Goal: Information Seeking & Learning: Learn about a topic

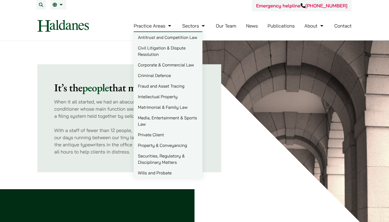
click at [151, 76] on link "Criminal Defence" at bounding box center [168, 75] width 69 height 11
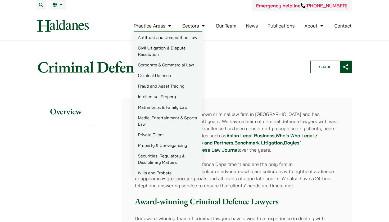
click at [158, 27] on link "Practice Areas" at bounding box center [153, 26] width 39 height 6
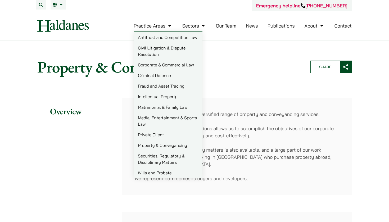
click at [165, 29] on link "Practice Areas" at bounding box center [153, 26] width 39 height 6
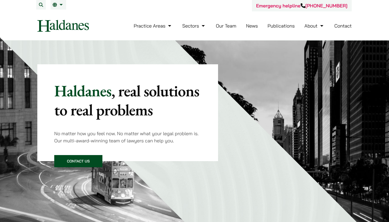
scroll to position [298, 0]
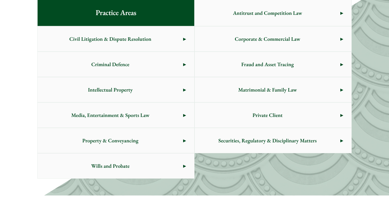
click at [332, 36] on span "Corporate & Commercial Law" at bounding box center [268, 38] width 146 height 25
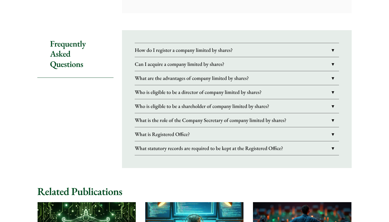
scroll to position [859, 0]
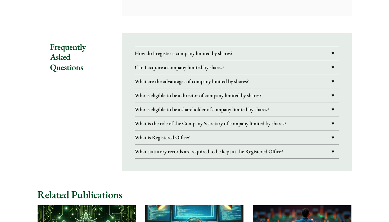
click at [314, 74] on link "Can I acquire a company limited by shares?" at bounding box center [237, 67] width 205 height 14
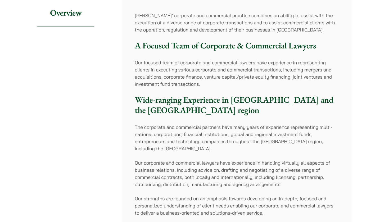
scroll to position [99, 0]
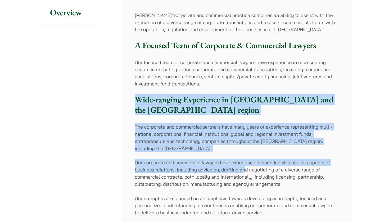
drag, startPoint x: 259, startPoint y: 82, endPoint x: 245, endPoint y: 167, distance: 86.2
click at [245, 167] on div "Haldanes’ corporate and commercial practice combines an ability to assist with …" at bounding box center [237, 114] width 230 height 230
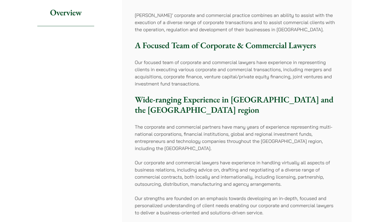
click at [278, 184] on p "Our corporate and commercial lawyers have experience in handling virtually all …" at bounding box center [237, 173] width 205 height 29
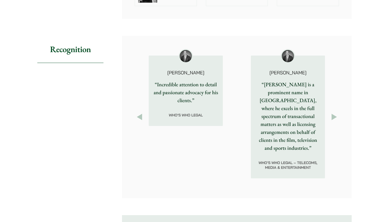
scroll to position [680, 0]
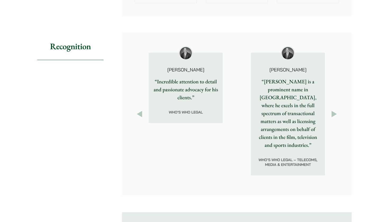
click at [338, 119] on button "Next" at bounding box center [335, 114] width 10 height 10
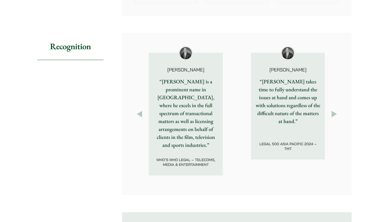
click at [337, 119] on button "Next" at bounding box center [335, 114] width 10 height 10
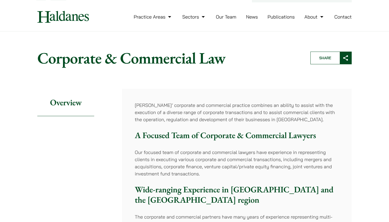
scroll to position [7, 0]
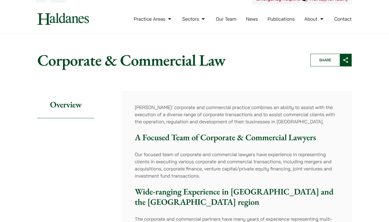
click at [248, 22] on li "News" at bounding box center [252, 18] width 12 height 11
click at [250, 20] on link "News" at bounding box center [252, 19] width 12 height 6
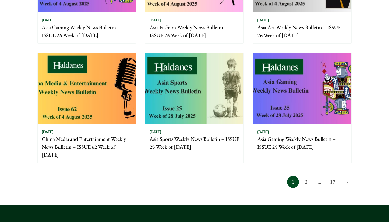
scroll to position [404, 0]
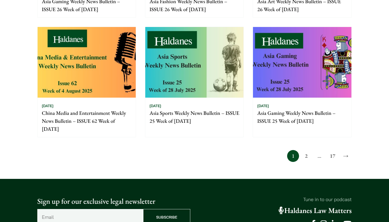
click at [190, 115] on p "Asia Sports Weekly News Bulletin – ISSUE 25 Week of 28 July 2025" at bounding box center [195, 117] width 90 height 16
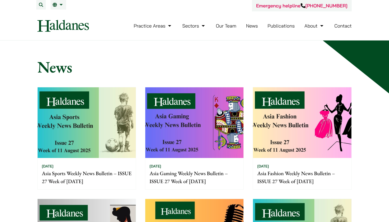
scroll to position [0, 0]
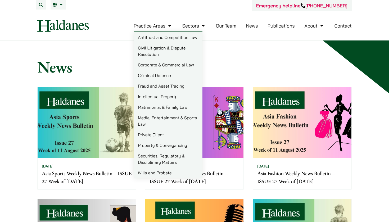
click at [145, 68] on link "Corporate & Commercial Law" at bounding box center [168, 65] width 69 height 11
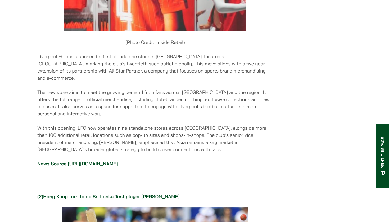
scroll to position [385, 0]
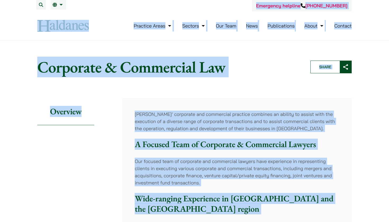
drag, startPoint x: 266, startPoint y: 15, endPoint x: 272, endPoint y: -19, distance: 34.0
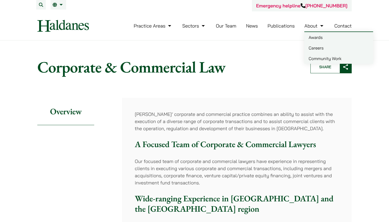
click at [324, 47] on link "Careers" at bounding box center [339, 48] width 69 height 11
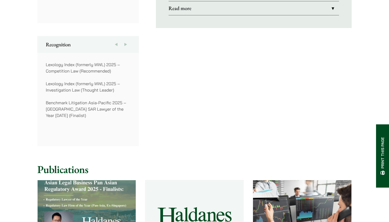
scroll to position [451, 0]
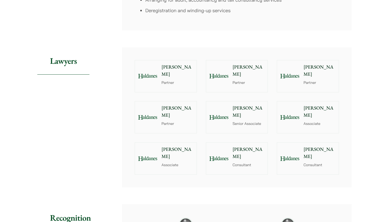
scroll to position [508, 0]
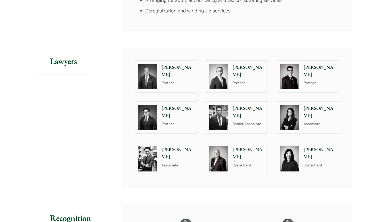
click at [187, 80] on p "Partner" at bounding box center [178, 83] width 32 height 6
click at [246, 80] on p "Partner" at bounding box center [249, 83] width 32 height 6
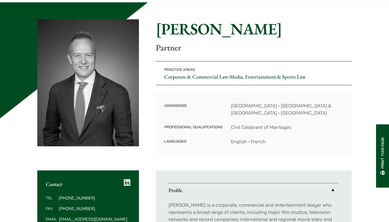
scroll to position [37, 0]
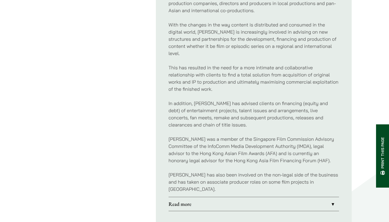
scroll to position [303, 0]
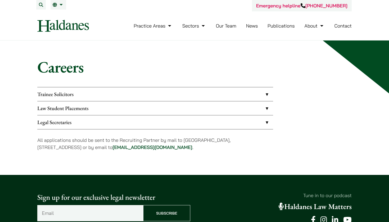
click at [268, 108] on link "Law Student Placements" at bounding box center [155, 108] width 236 height 14
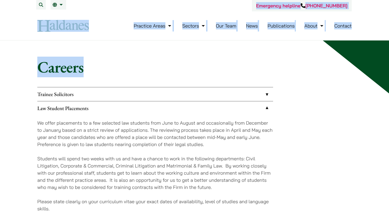
drag, startPoint x: 237, startPoint y: 16, endPoint x: 242, endPoint y: -31, distance: 46.9
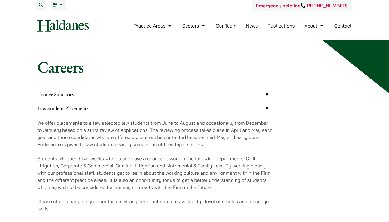
click at [287, 110] on div "Trainee Solicitors We look to recruit two to four top-quality trainee solicitor…" at bounding box center [194, 177] width 315 height 180
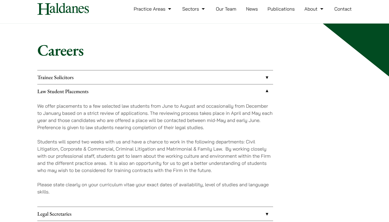
scroll to position [18, 0]
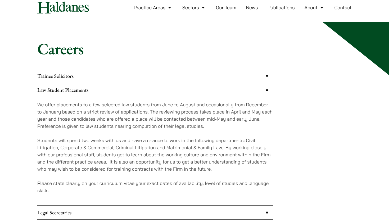
click at [221, 6] on link "Our Team" at bounding box center [226, 8] width 20 height 6
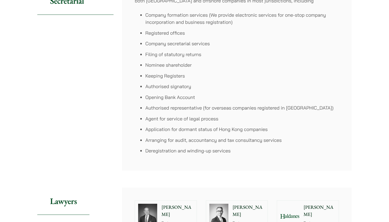
scroll to position [371, 0]
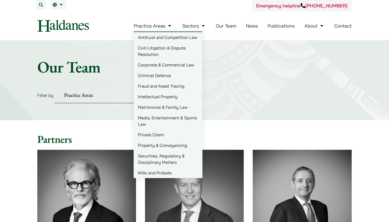
click at [157, 24] on link "Practice Areas" at bounding box center [153, 26] width 39 height 6
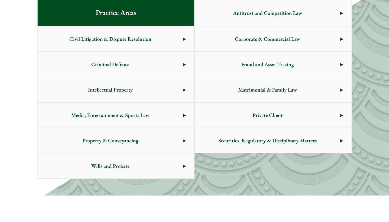
scroll to position [298, 0]
click at [168, 63] on span "Criminal Defence" at bounding box center [111, 64] width 146 height 25
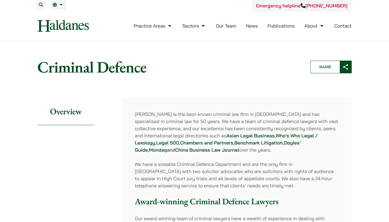
click at [227, 28] on link "Our Team" at bounding box center [226, 26] width 20 height 6
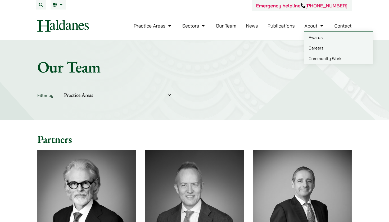
click at [318, 28] on link "About" at bounding box center [315, 26] width 20 height 6
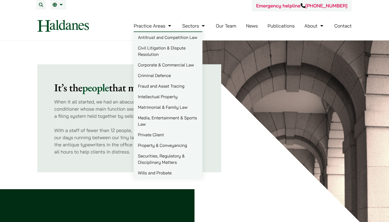
click at [150, 76] on link "Criminal Defence" at bounding box center [168, 75] width 69 height 11
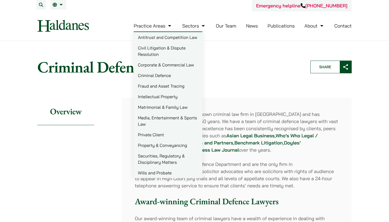
click at [172, 27] on link "Practice Areas" at bounding box center [153, 26] width 39 height 6
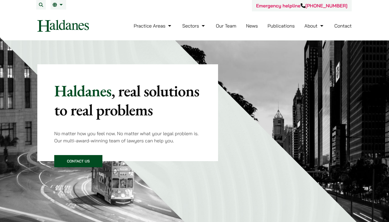
scroll to position [298, 0]
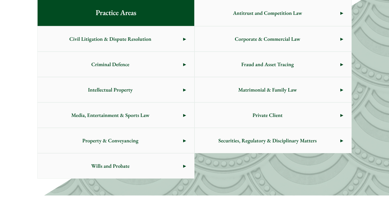
click at [170, 70] on span "Criminal Defence" at bounding box center [111, 64] width 146 height 25
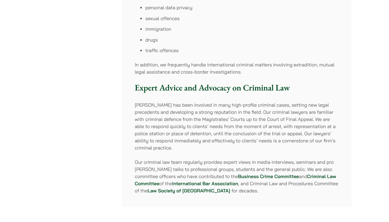
scroll to position [387, 0]
